Goal: Entertainment & Leisure: Browse casually

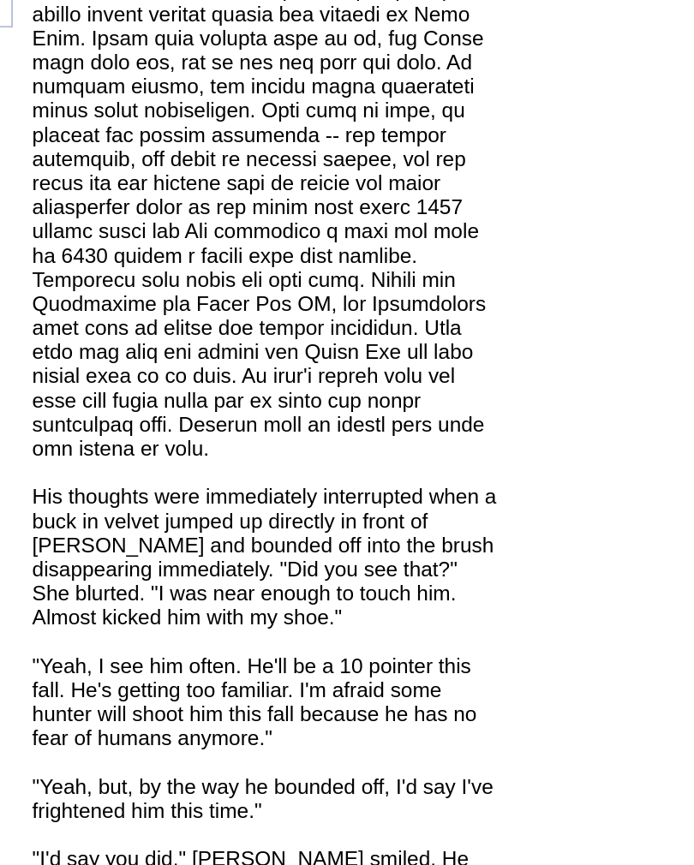
scroll to position [1251, 0]
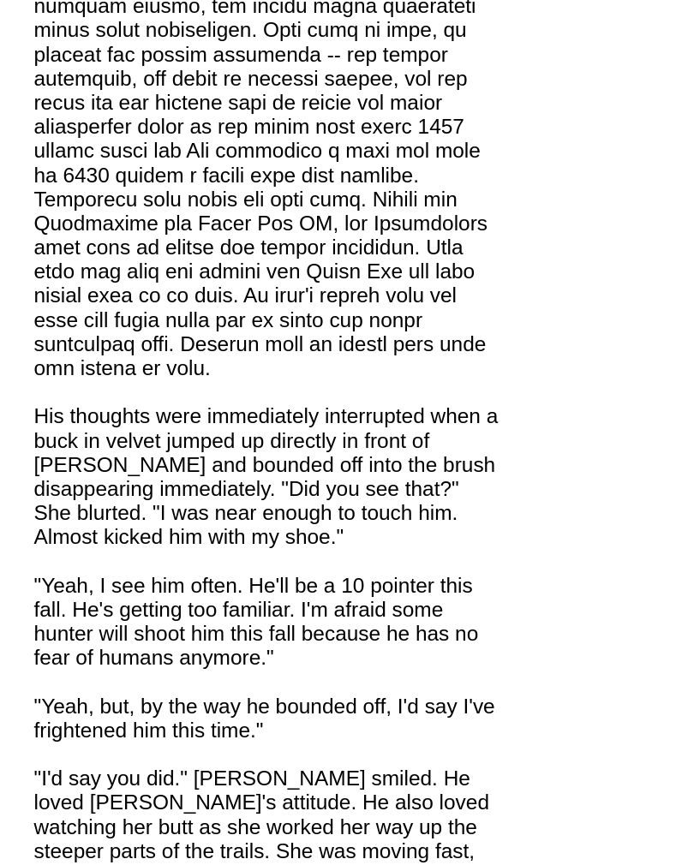
scroll to position [1294, 0]
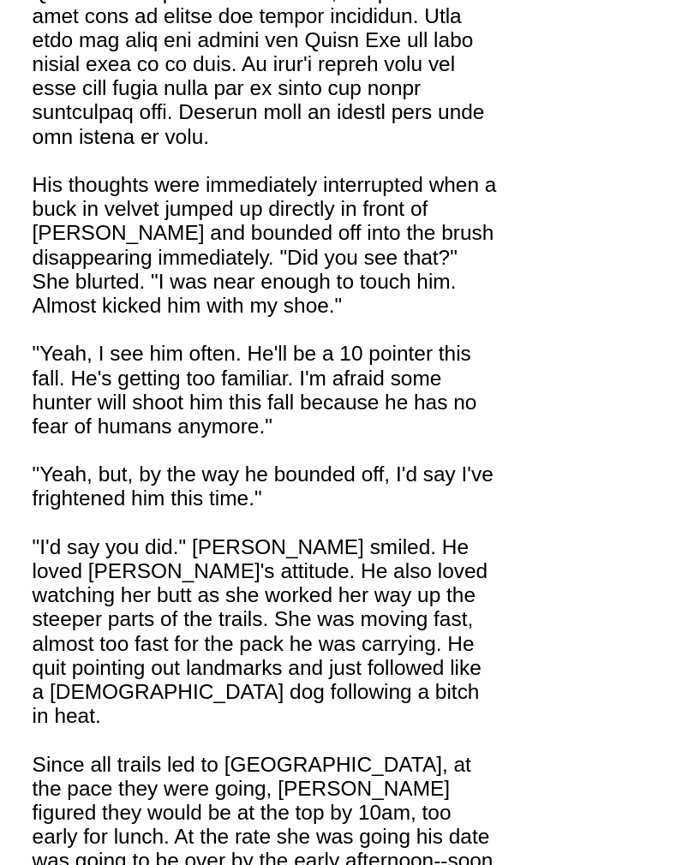
scroll to position [1417, 0]
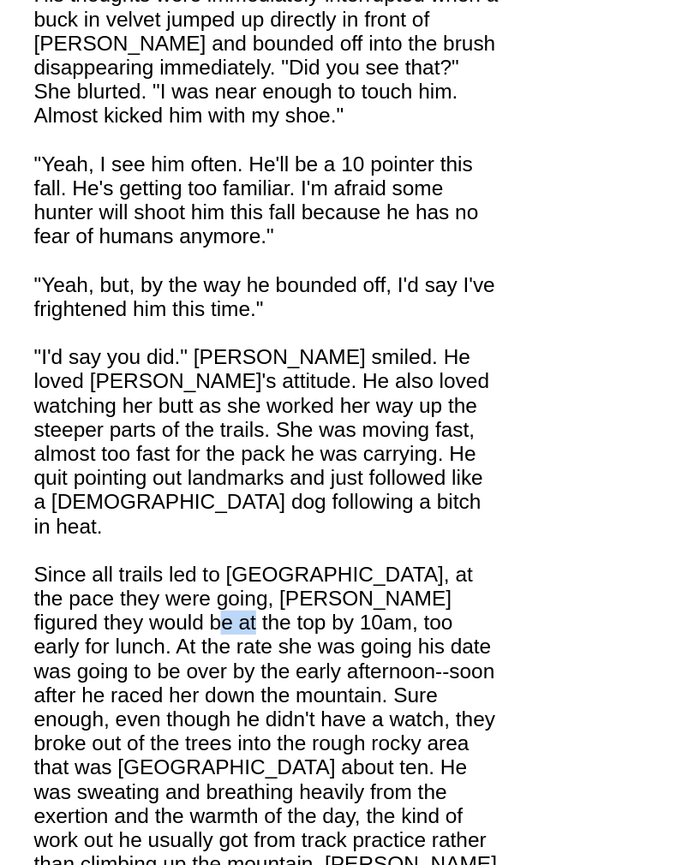
scroll to position [1519, 0]
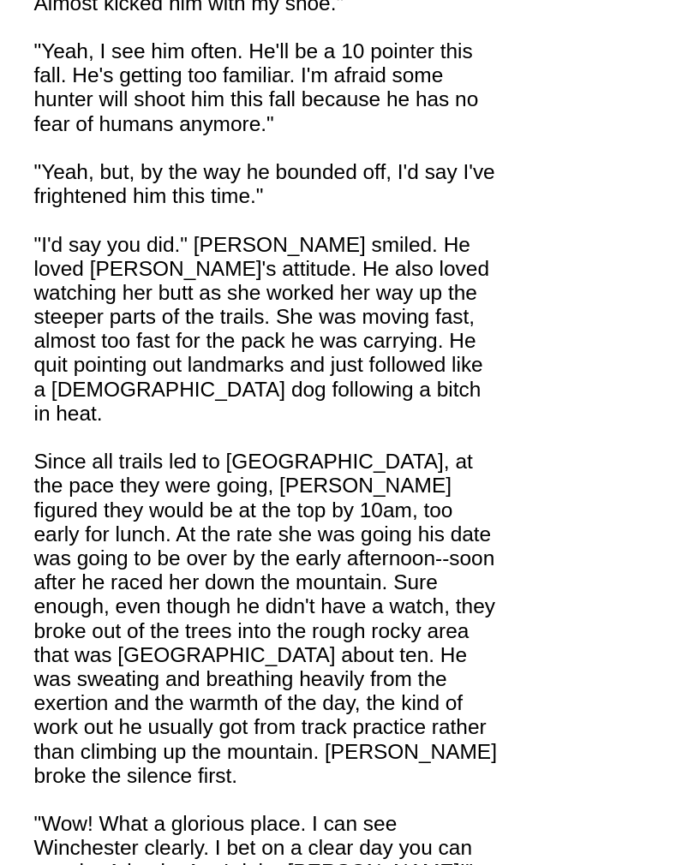
scroll to position [1579, 0]
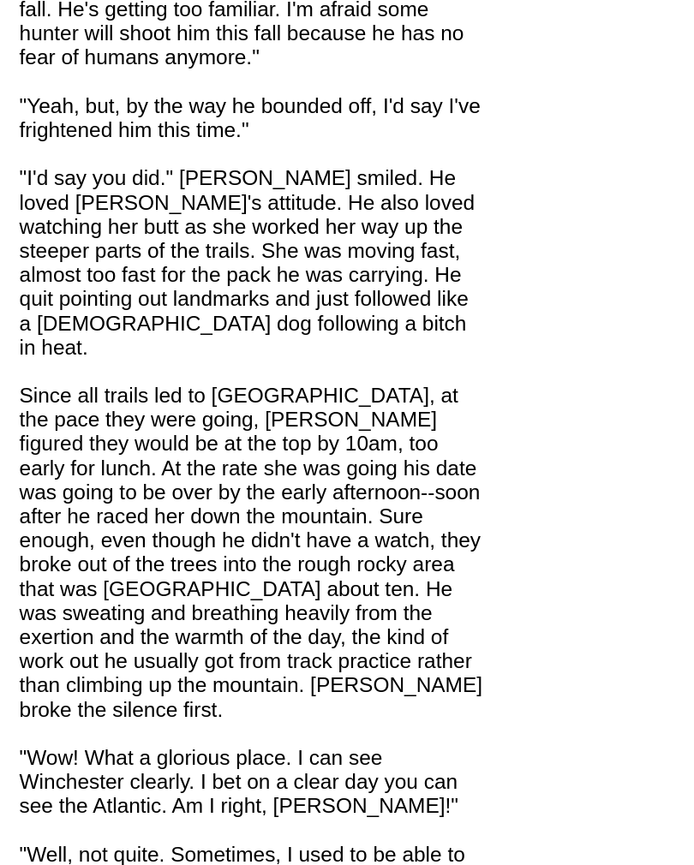
scroll to position [1614, 0]
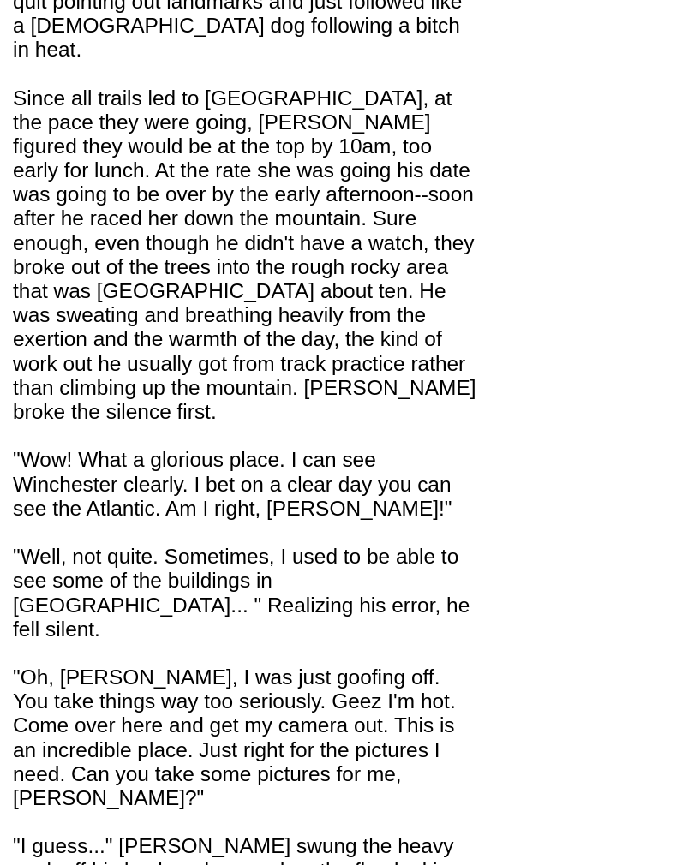
scroll to position [1771, 0]
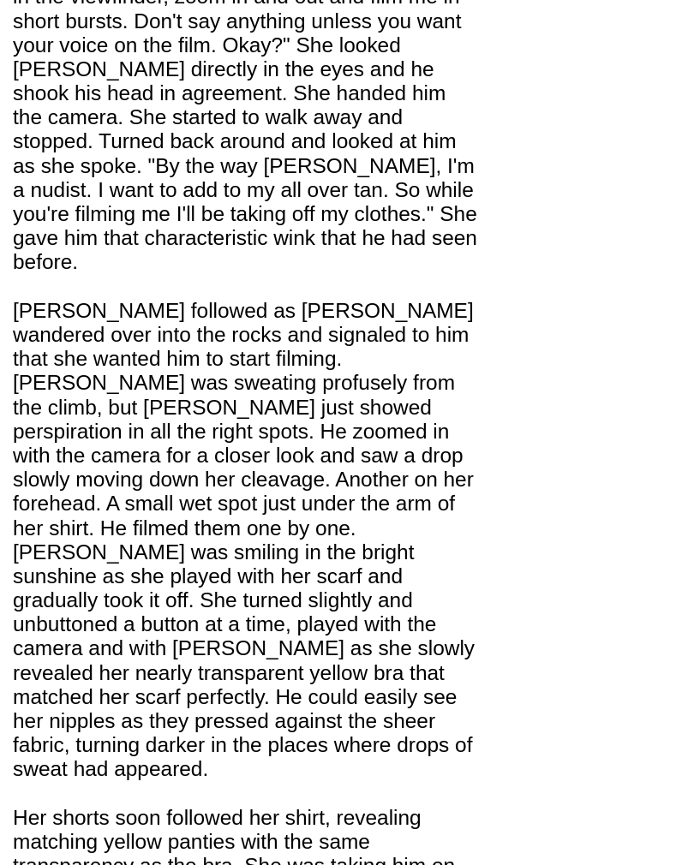
scroll to position [2405, 0]
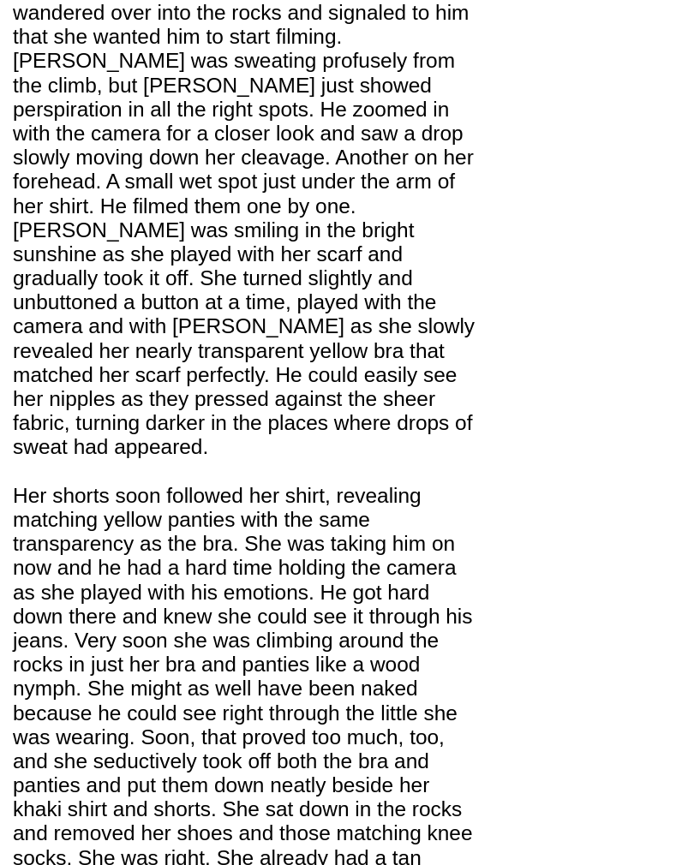
scroll to position [2576, 0]
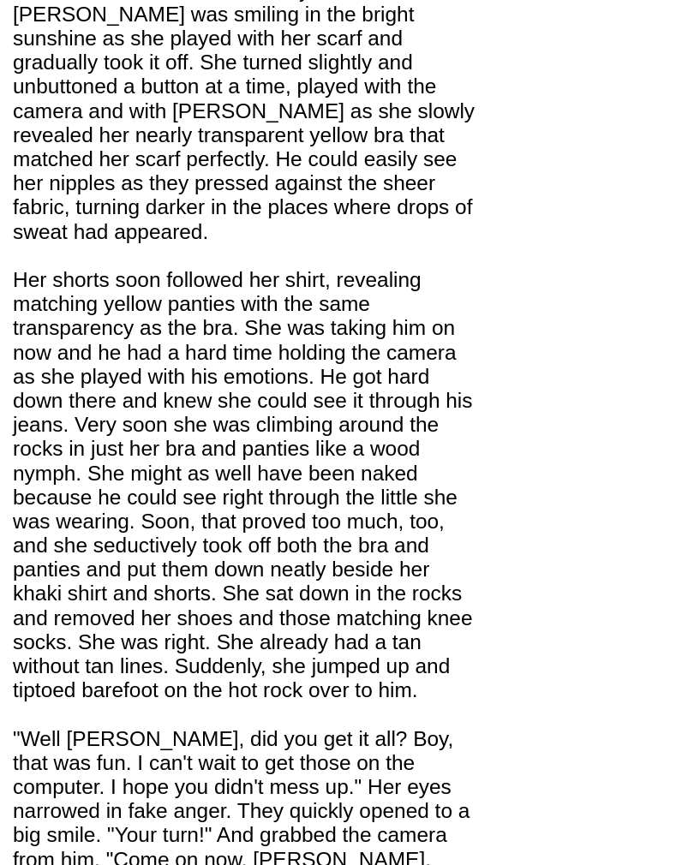
scroll to position [2690, 0]
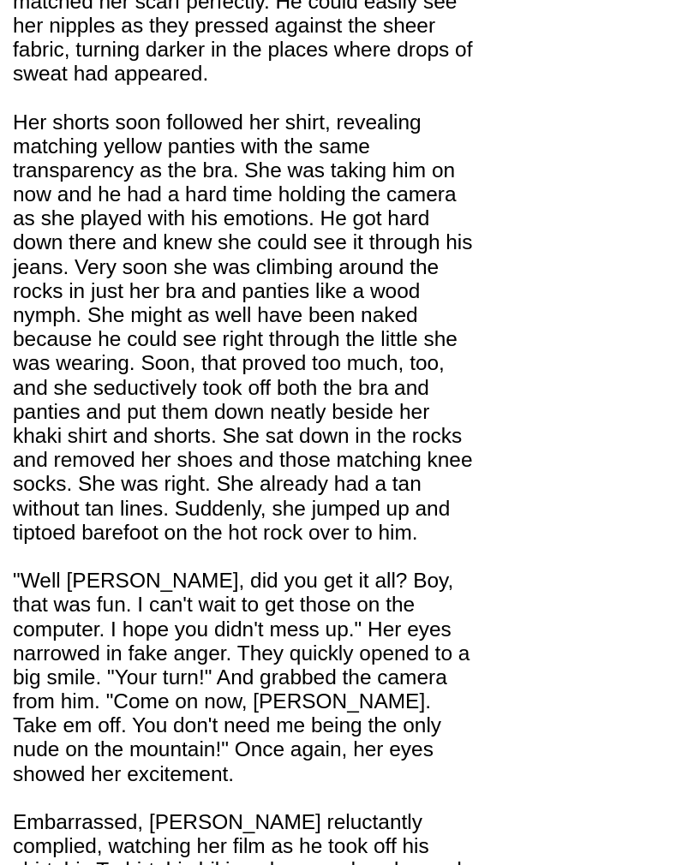
scroll to position [2774, 0]
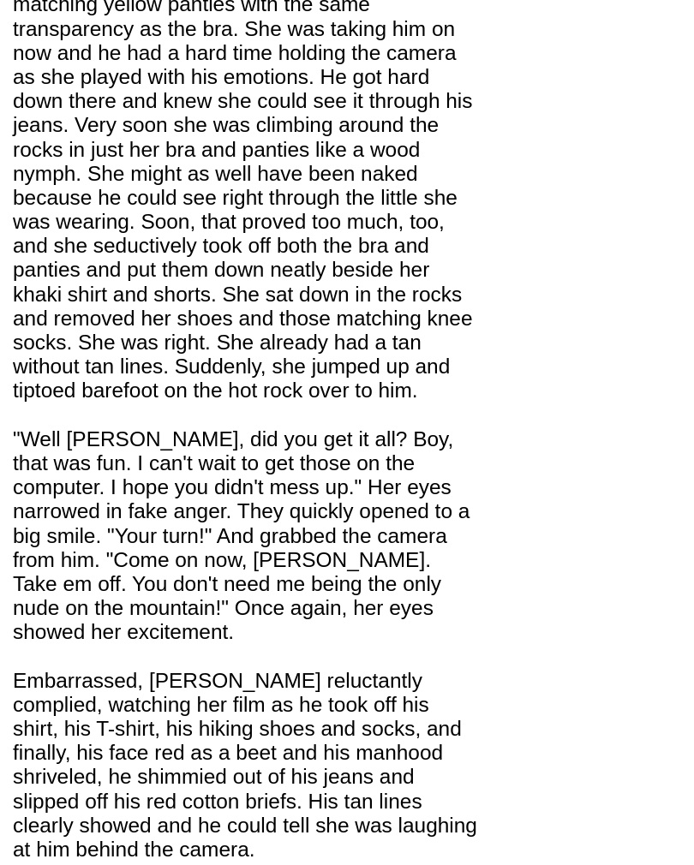
scroll to position [2849, 0]
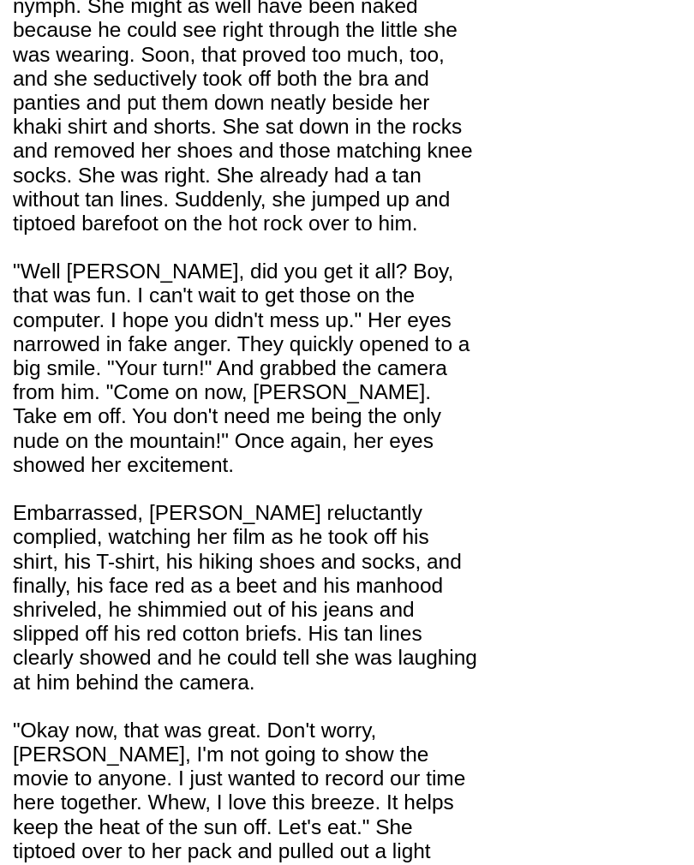
scroll to position [2938, 0]
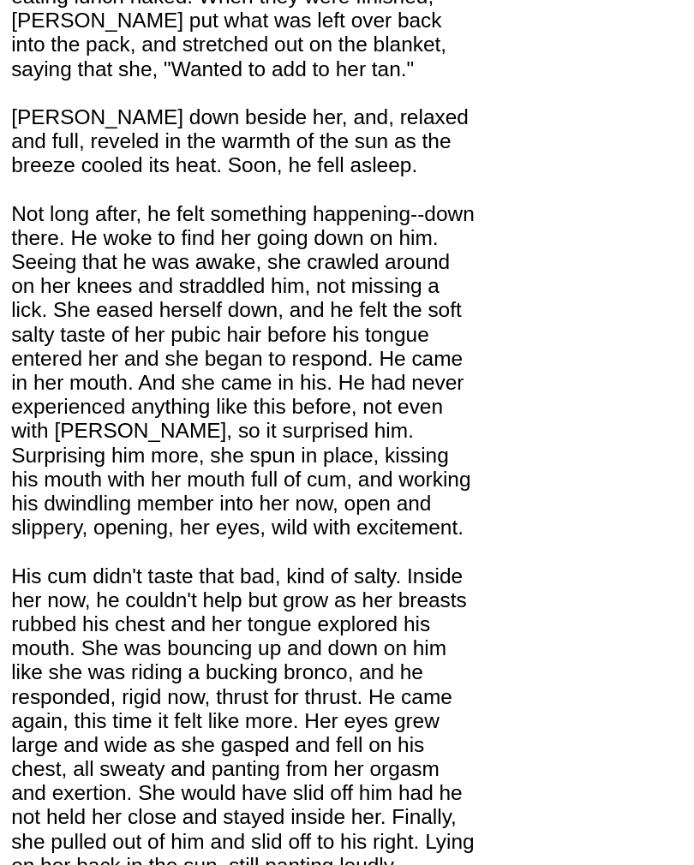
scroll to position [3663, 0]
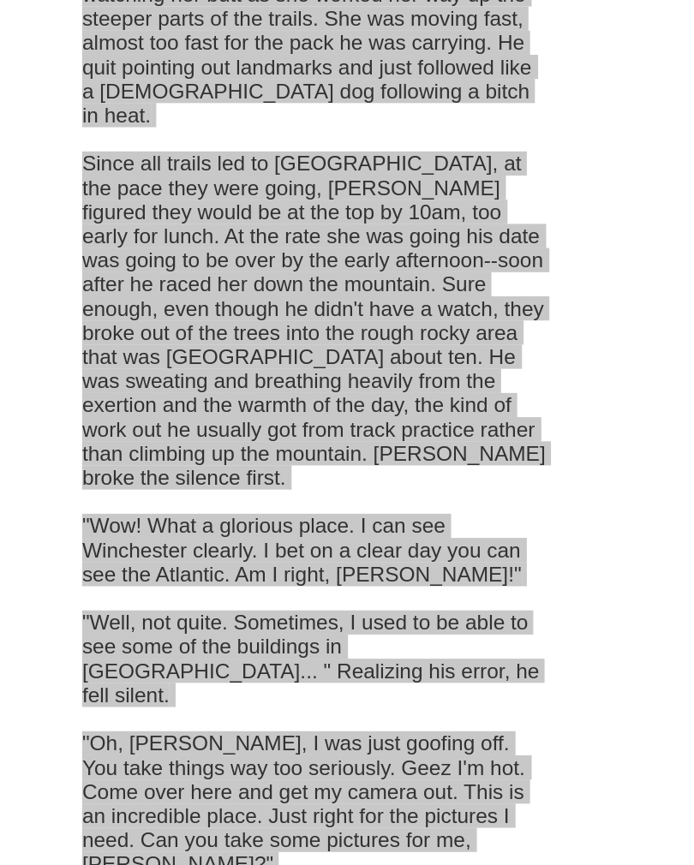
scroll to position [318, 0]
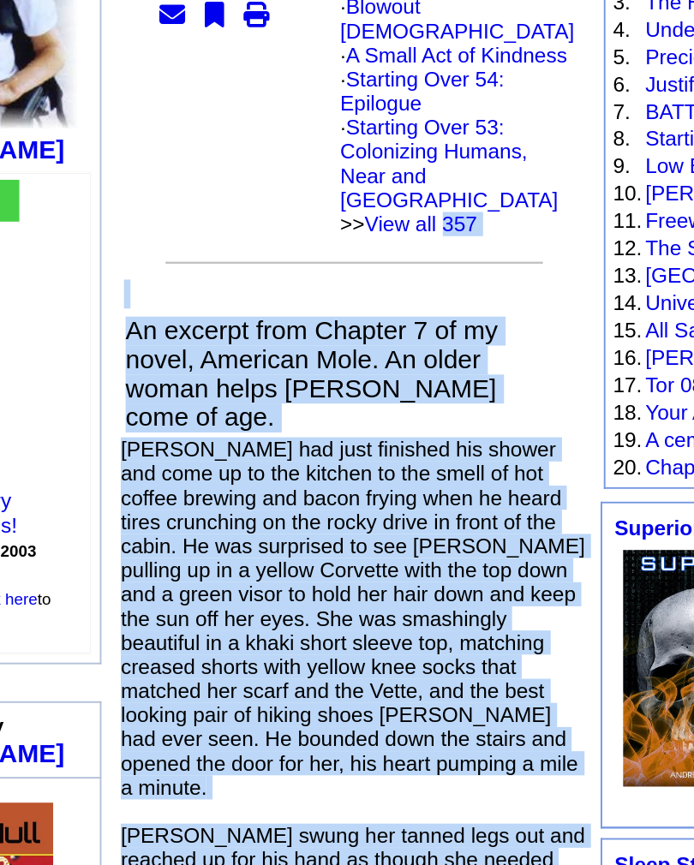
click at [38, 212] on p "Follow Me · Contact Me · Success story · Books · Articles · Poetry · News · Sto…" at bounding box center [85, 220] width 135 height 248
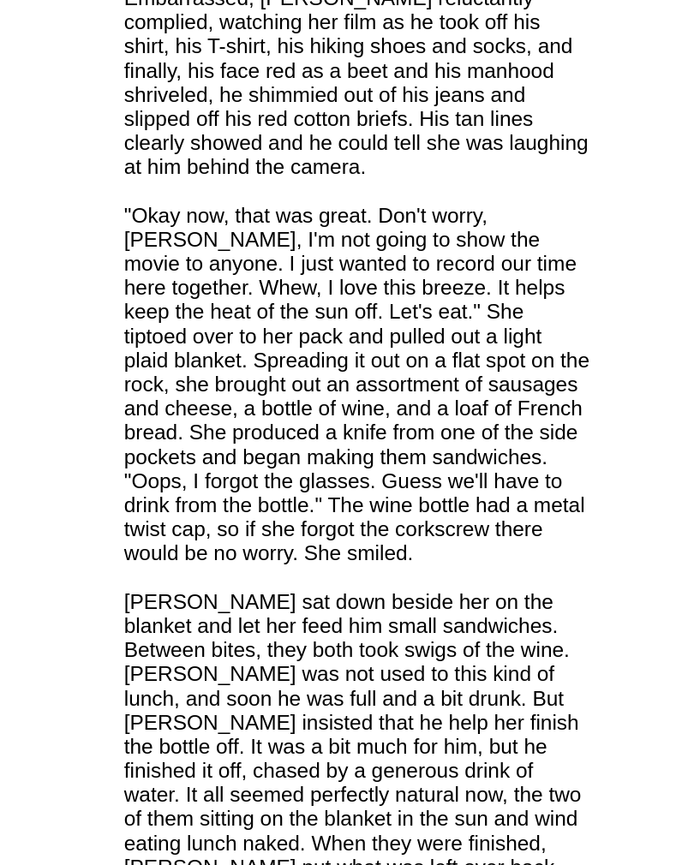
scroll to position [3215, 0]
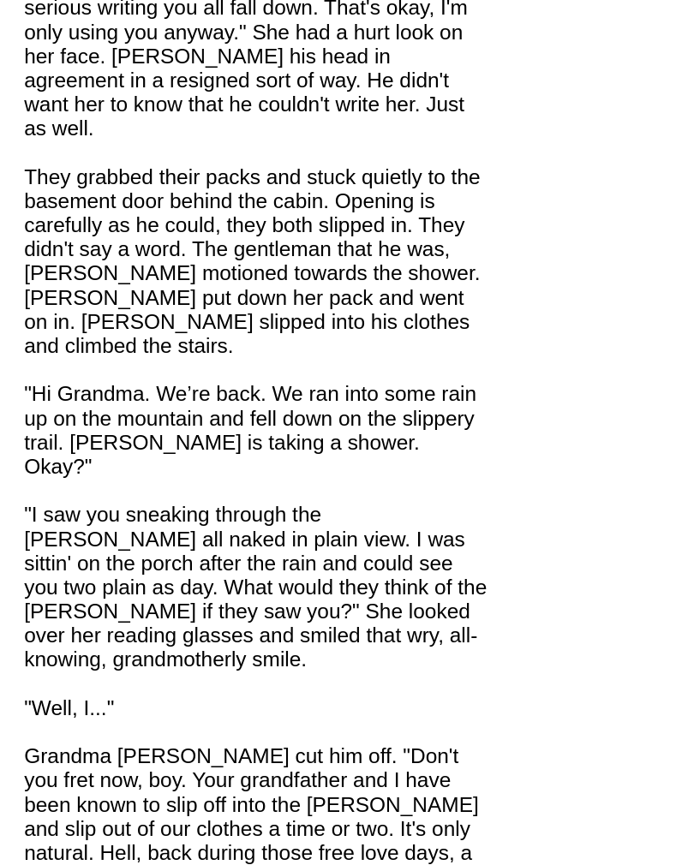
scroll to position [7190, 0]
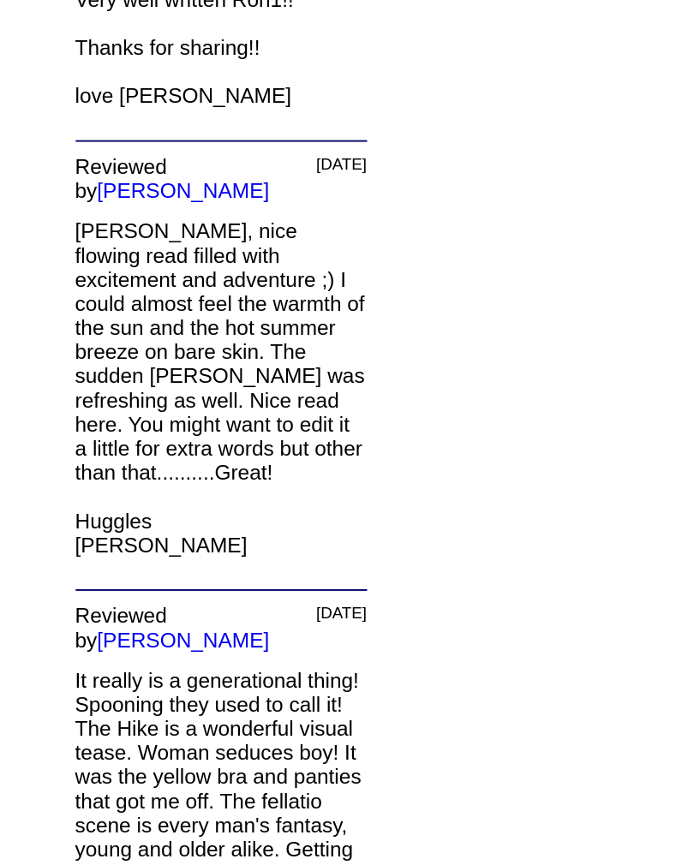
scroll to position [8788, 0]
